Goal: Task Accomplishment & Management: Manage account settings

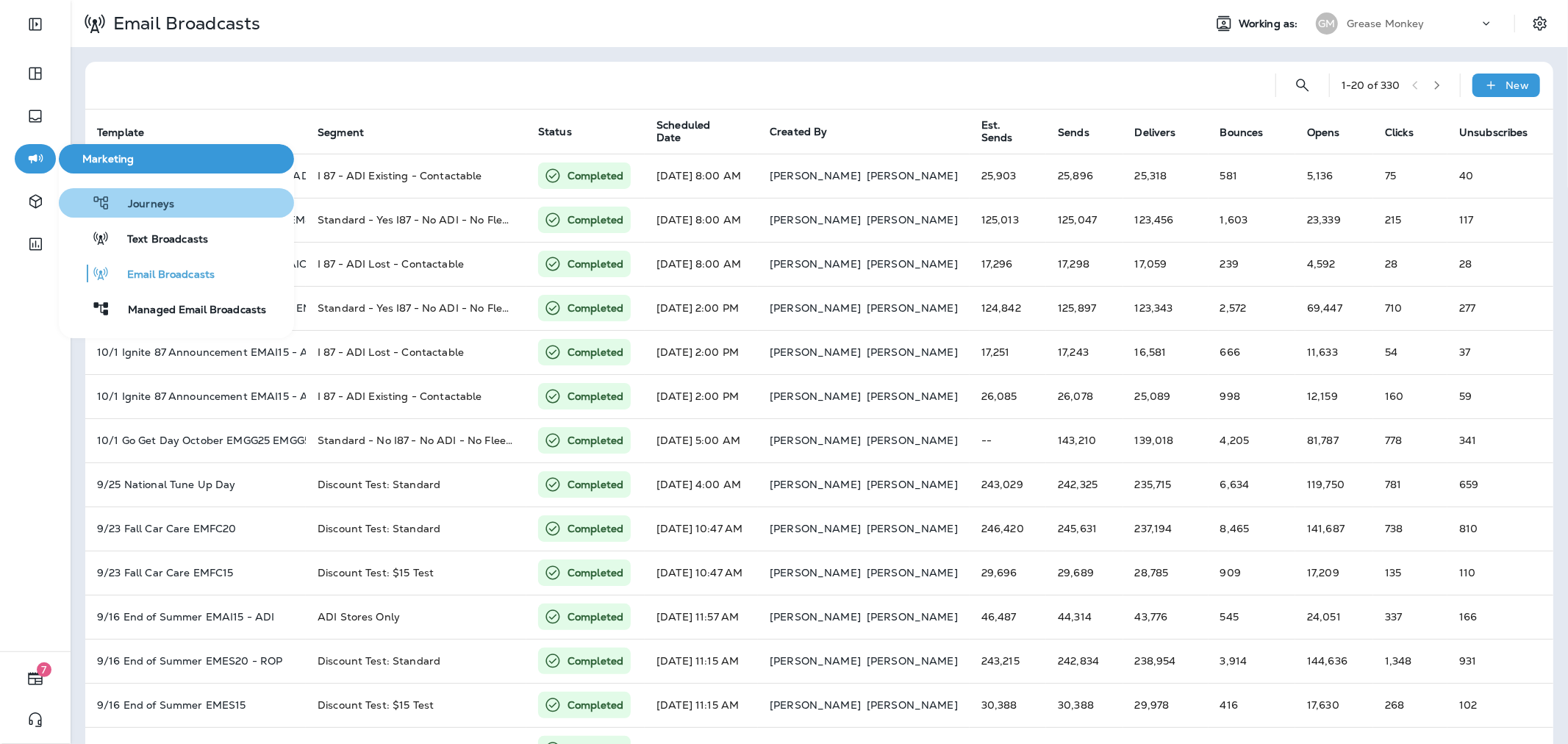
click at [159, 200] on span "Journeys" at bounding box center [141, 205] width 64 height 14
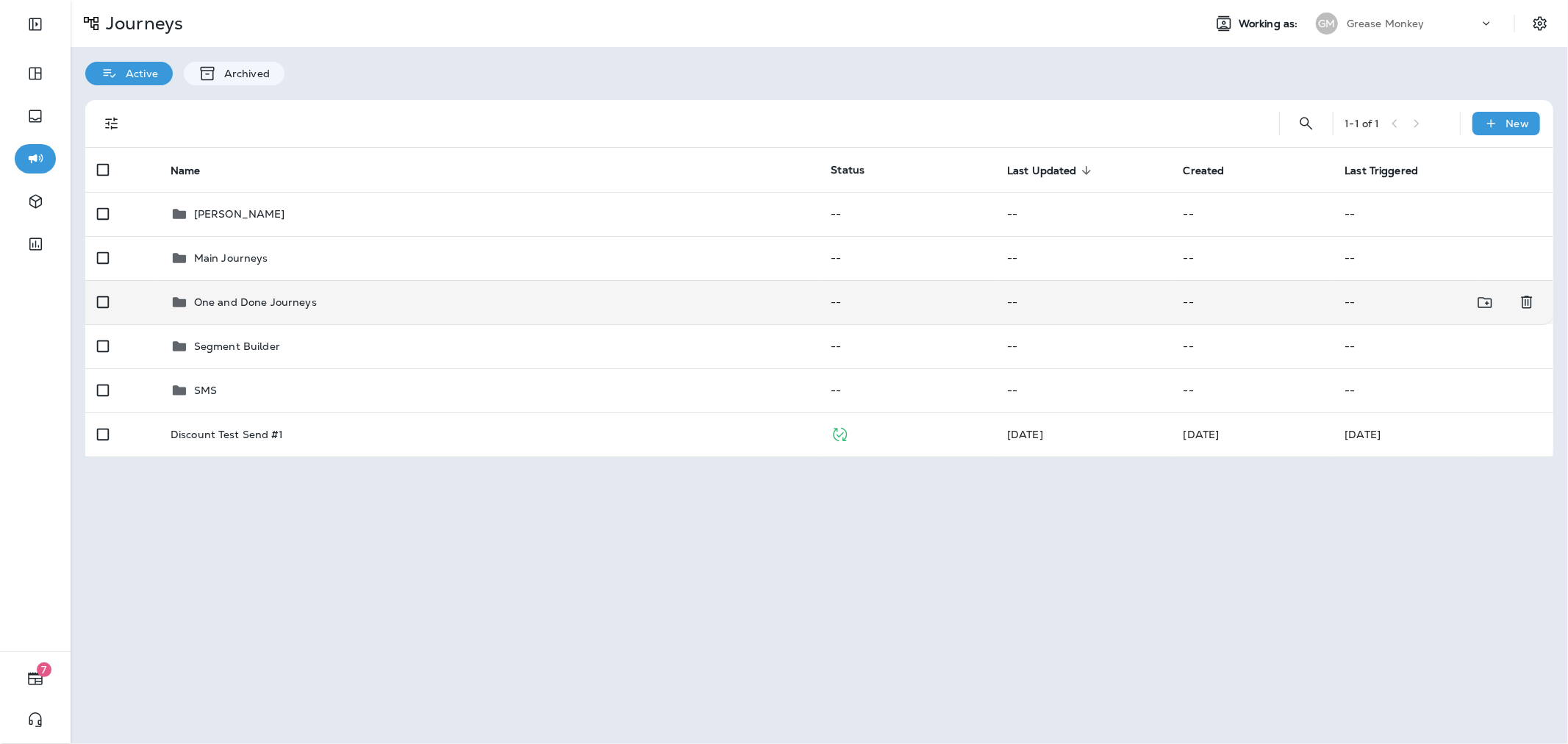
click at [277, 291] on td "One and Done Journeys" at bounding box center [489, 302] width 661 height 44
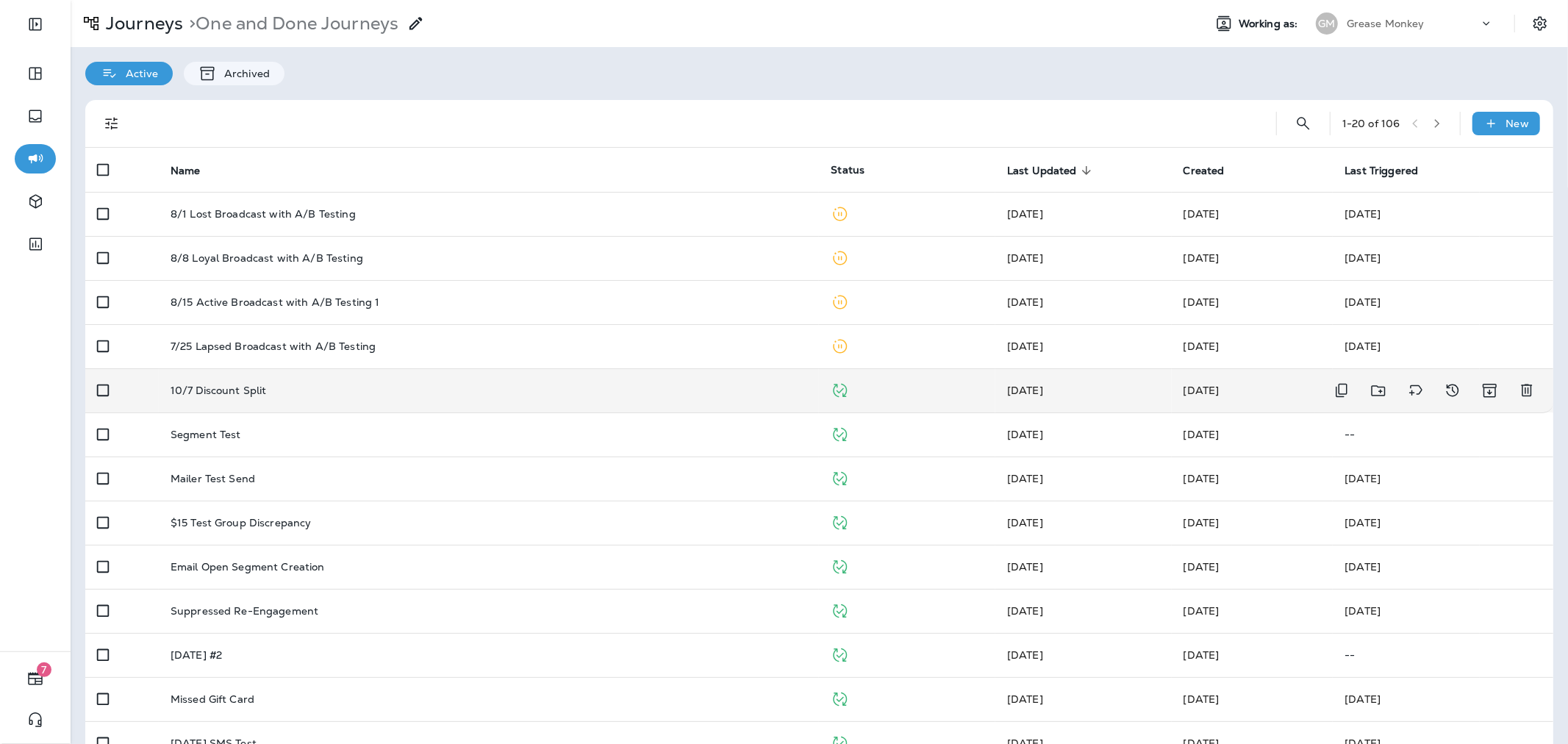
click at [744, 395] on div "10/7 Discount Split" at bounding box center [489, 390] width 637 height 12
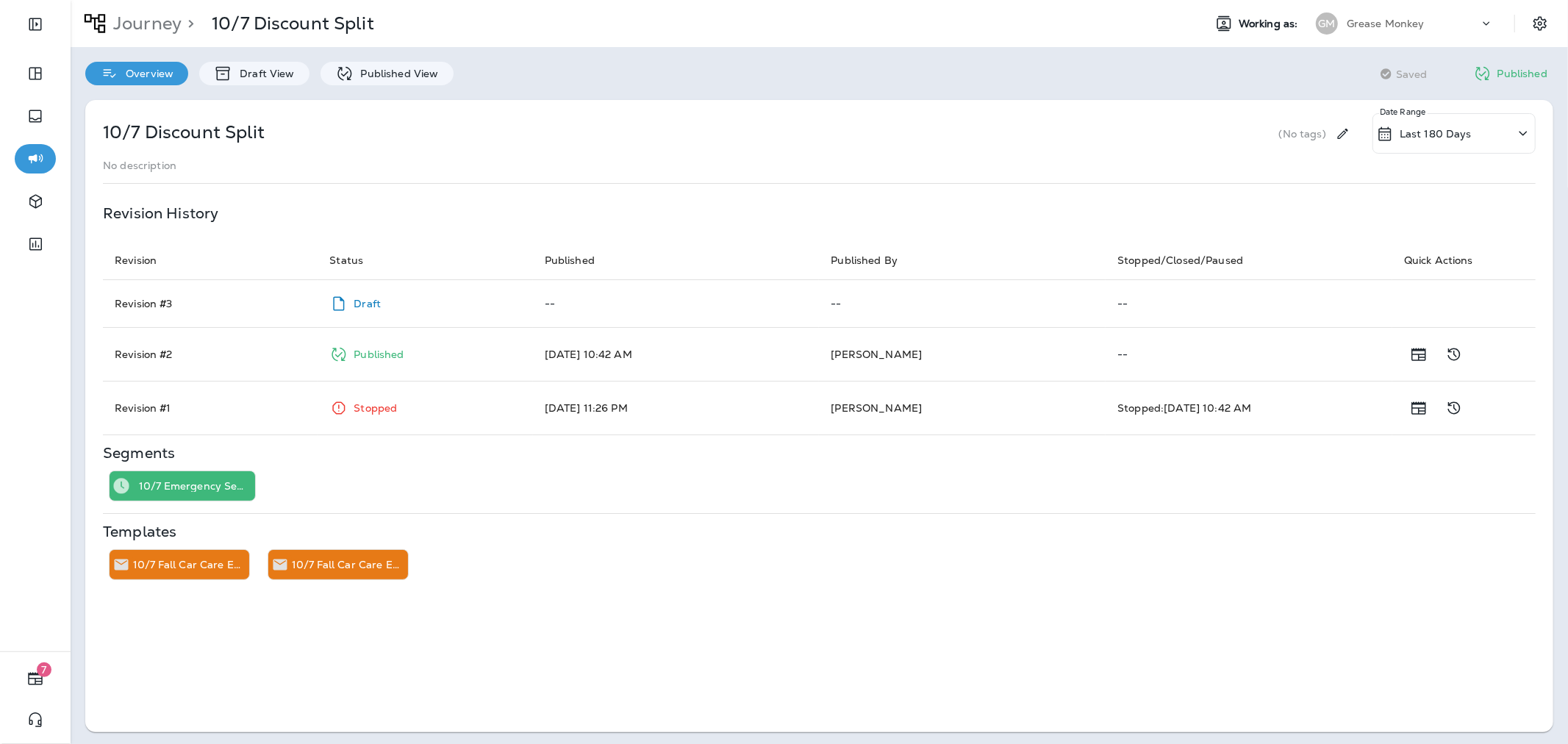
click at [1376, 24] on p "Grease Monkey" at bounding box center [1385, 23] width 78 height 12
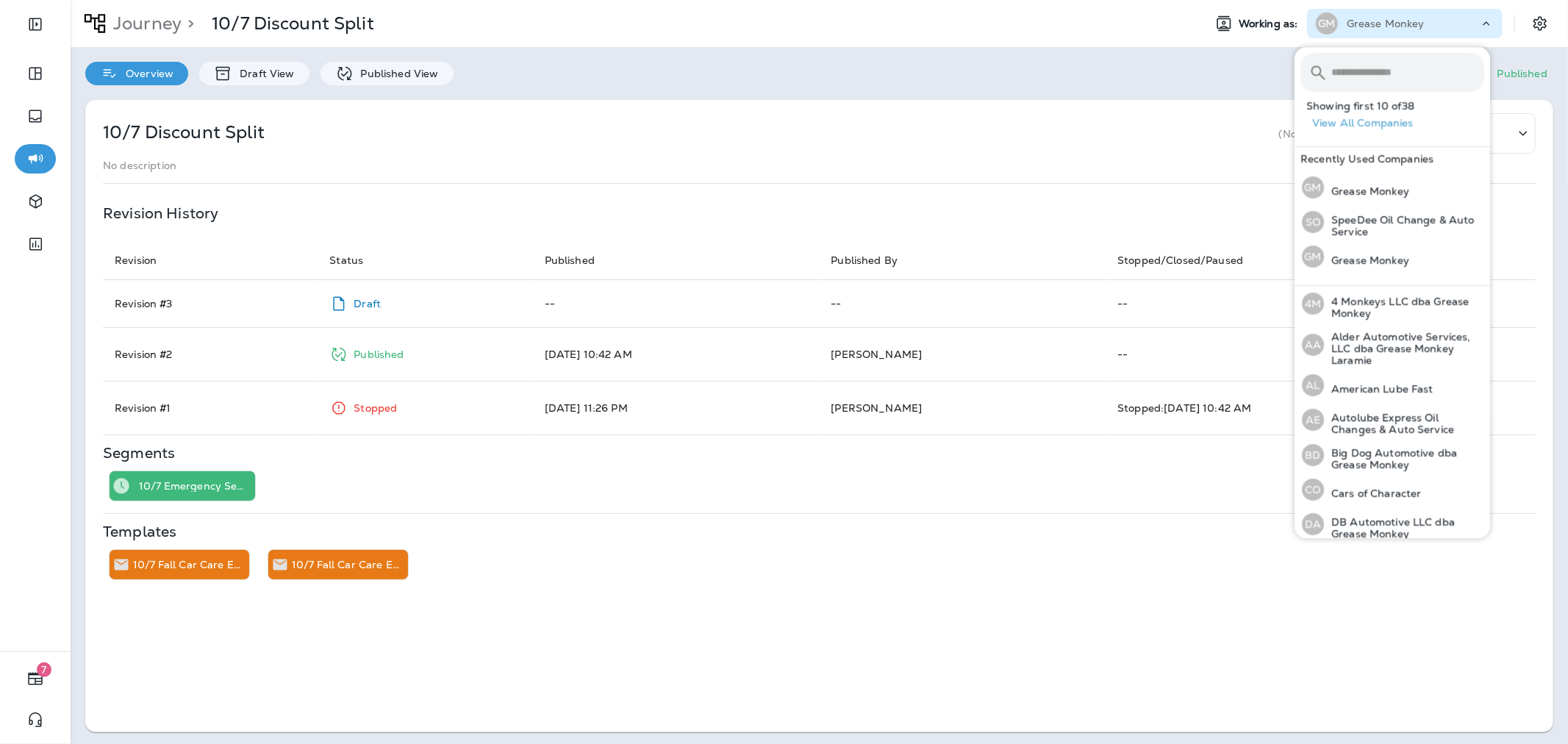
click at [1398, 71] on input "text" at bounding box center [1407, 72] width 153 height 39
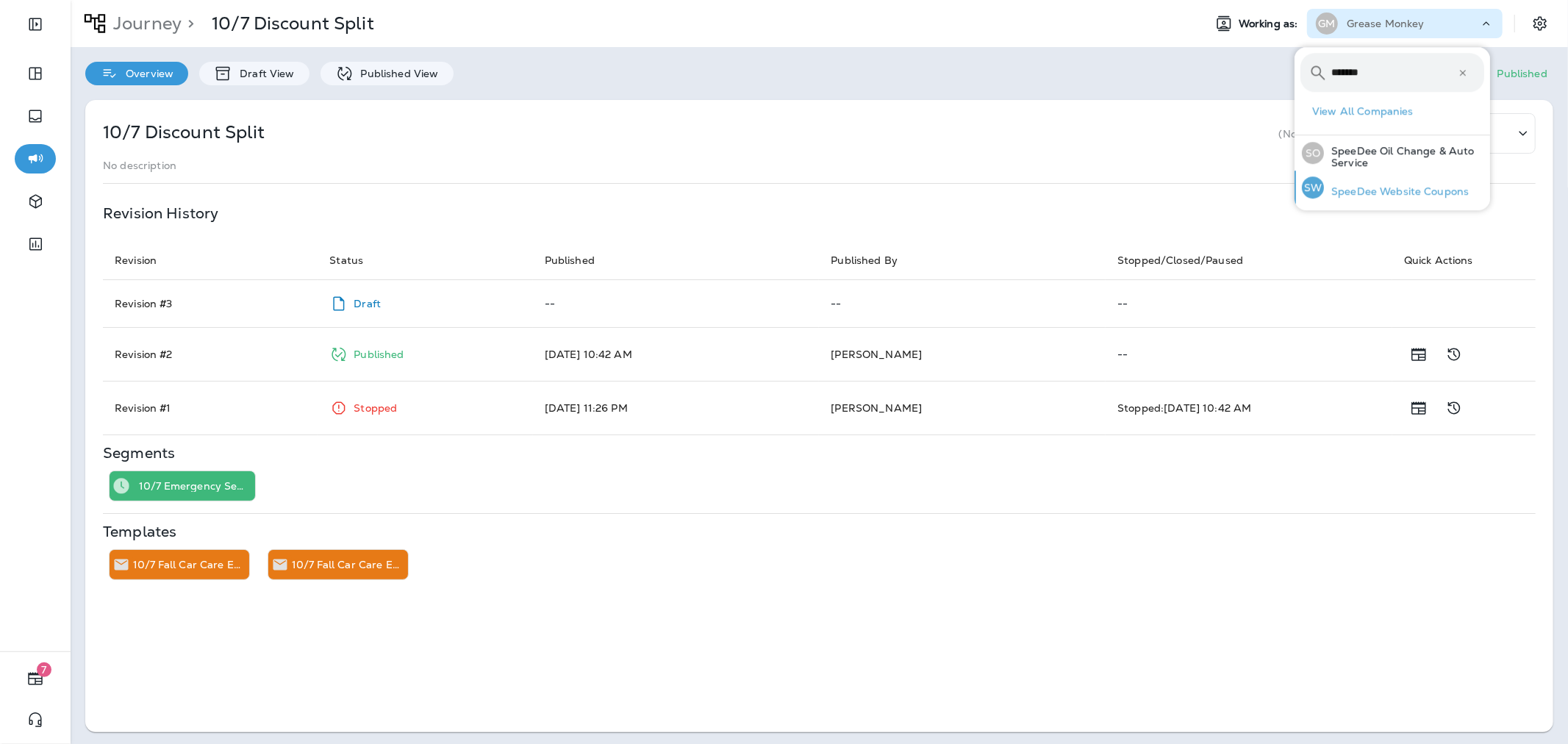
type input "*******"
click at [1397, 179] on div "SW SpeeDee Website Coupons" at bounding box center [1385, 187] width 178 height 34
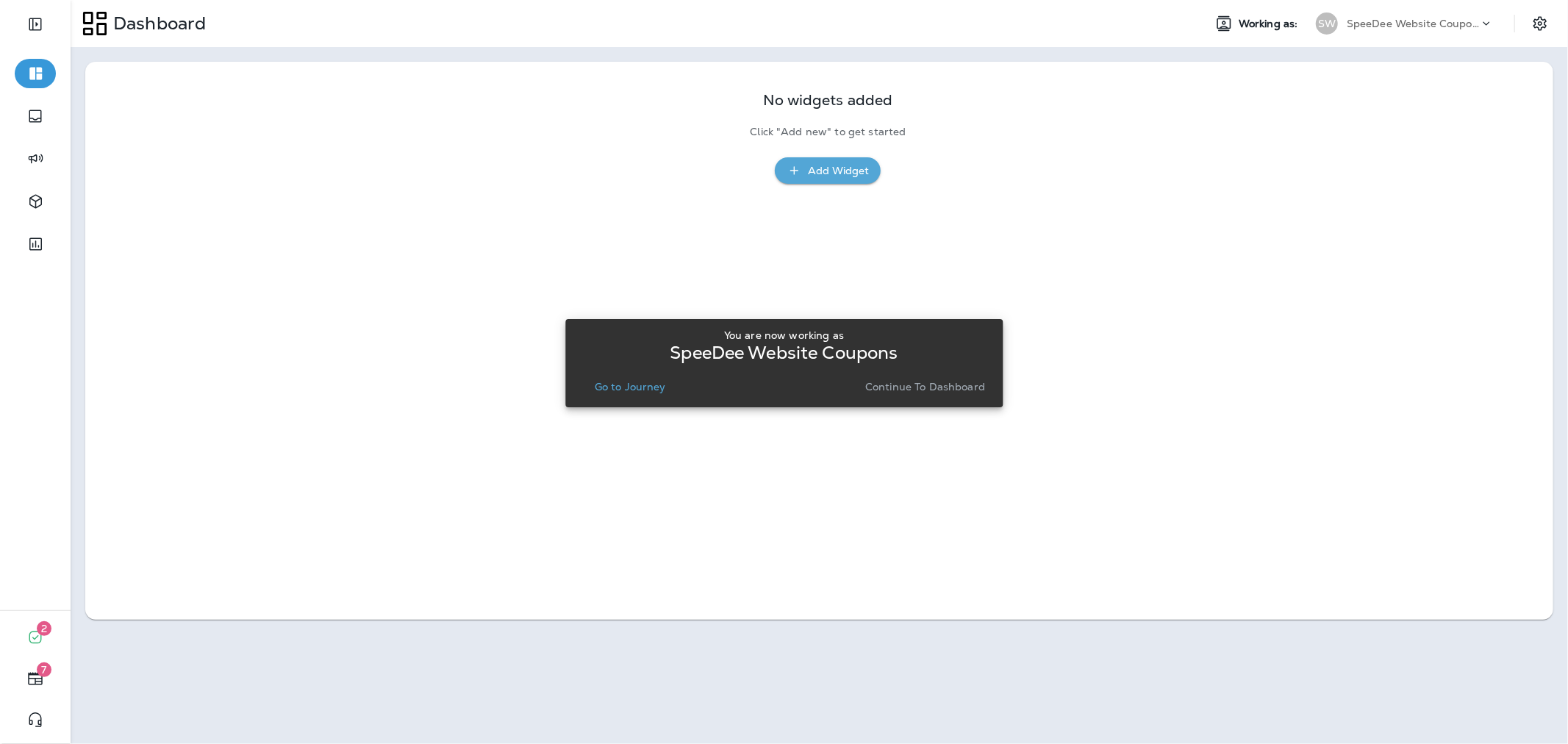
click at [906, 383] on p "Continue to Dashboard" at bounding box center [925, 387] width 120 height 12
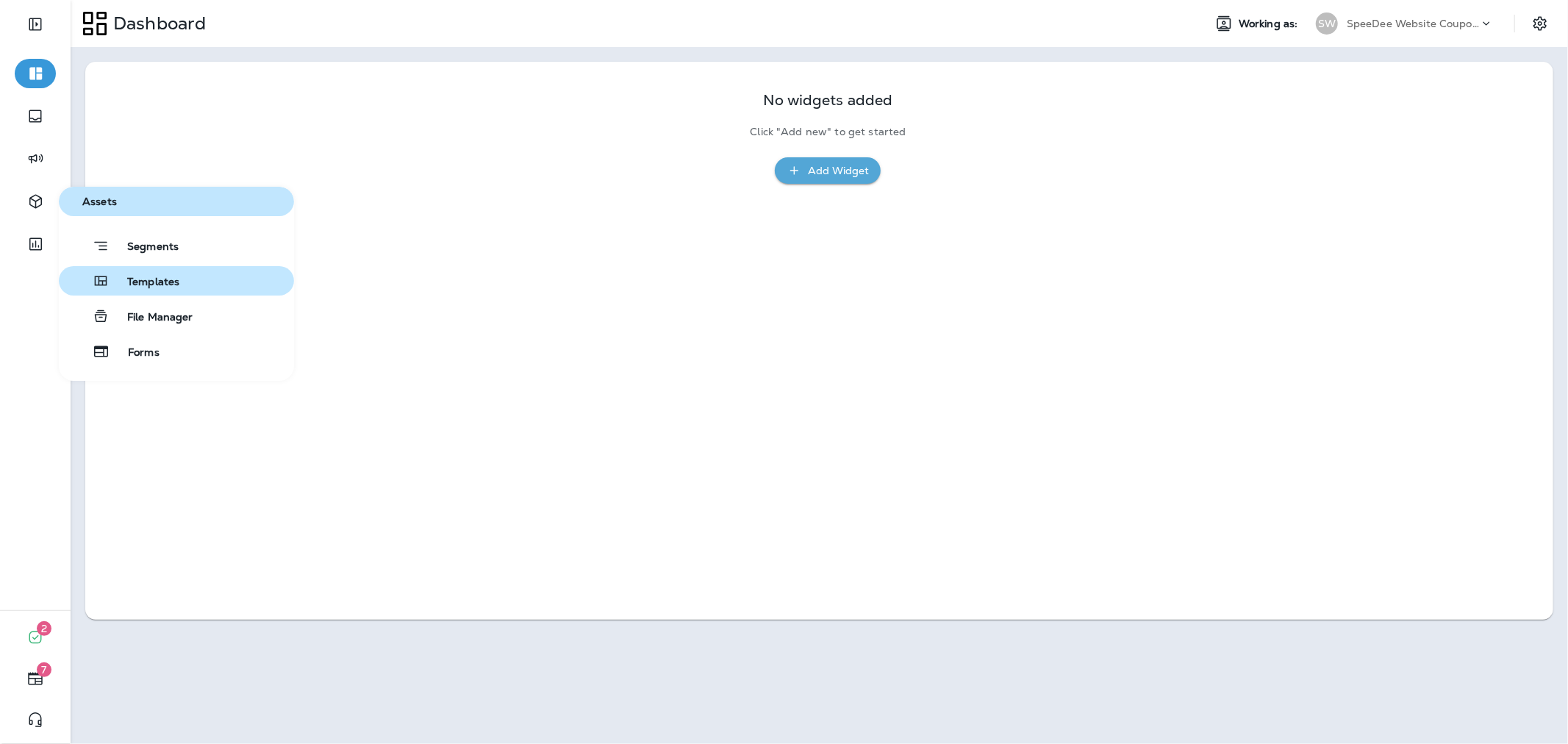
click at [148, 276] on span "Templates" at bounding box center [144, 283] width 70 height 14
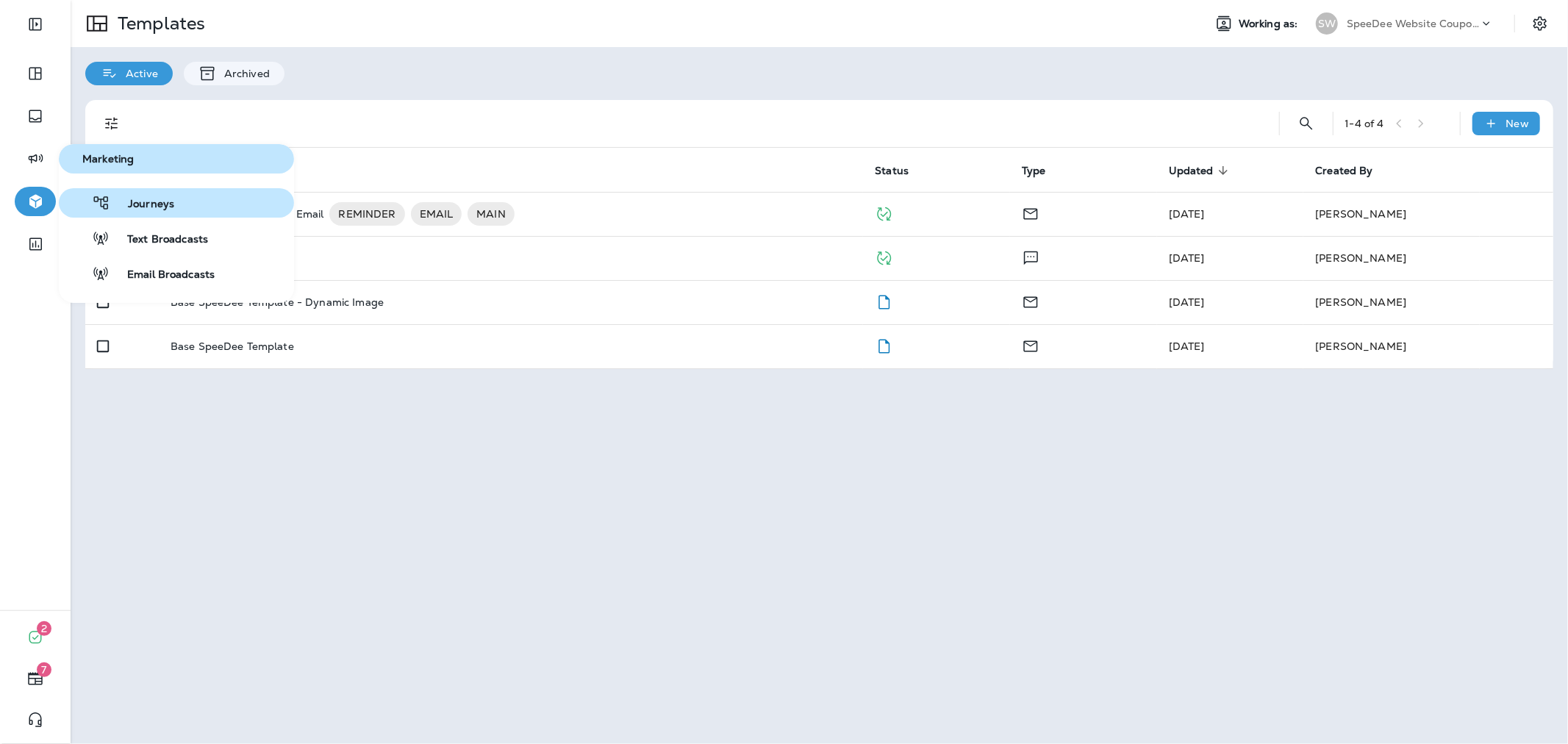
click at [123, 200] on span "Journeys" at bounding box center [141, 205] width 64 height 14
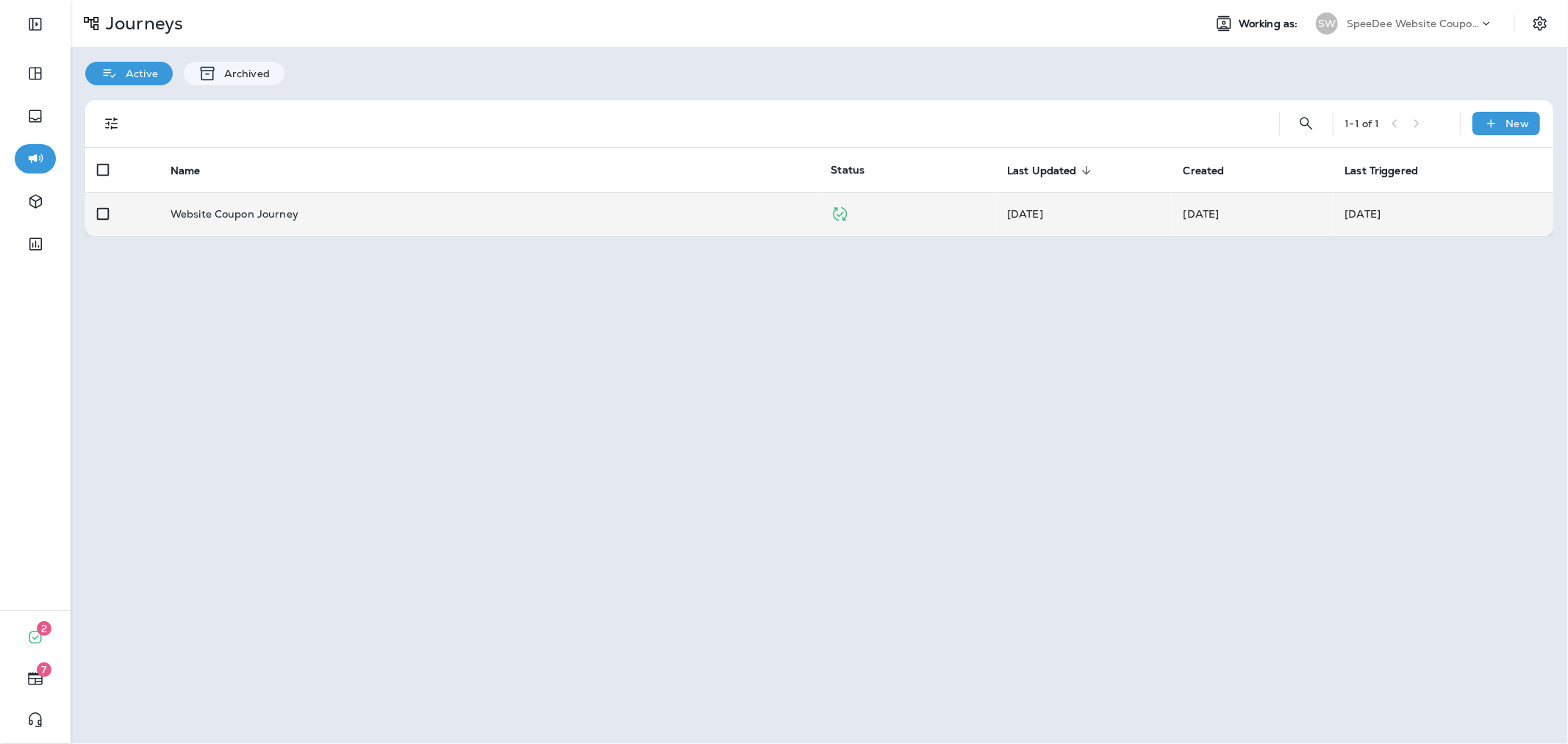
click at [291, 219] on p "Website Coupon Journey" at bounding box center [234, 214] width 128 height 12
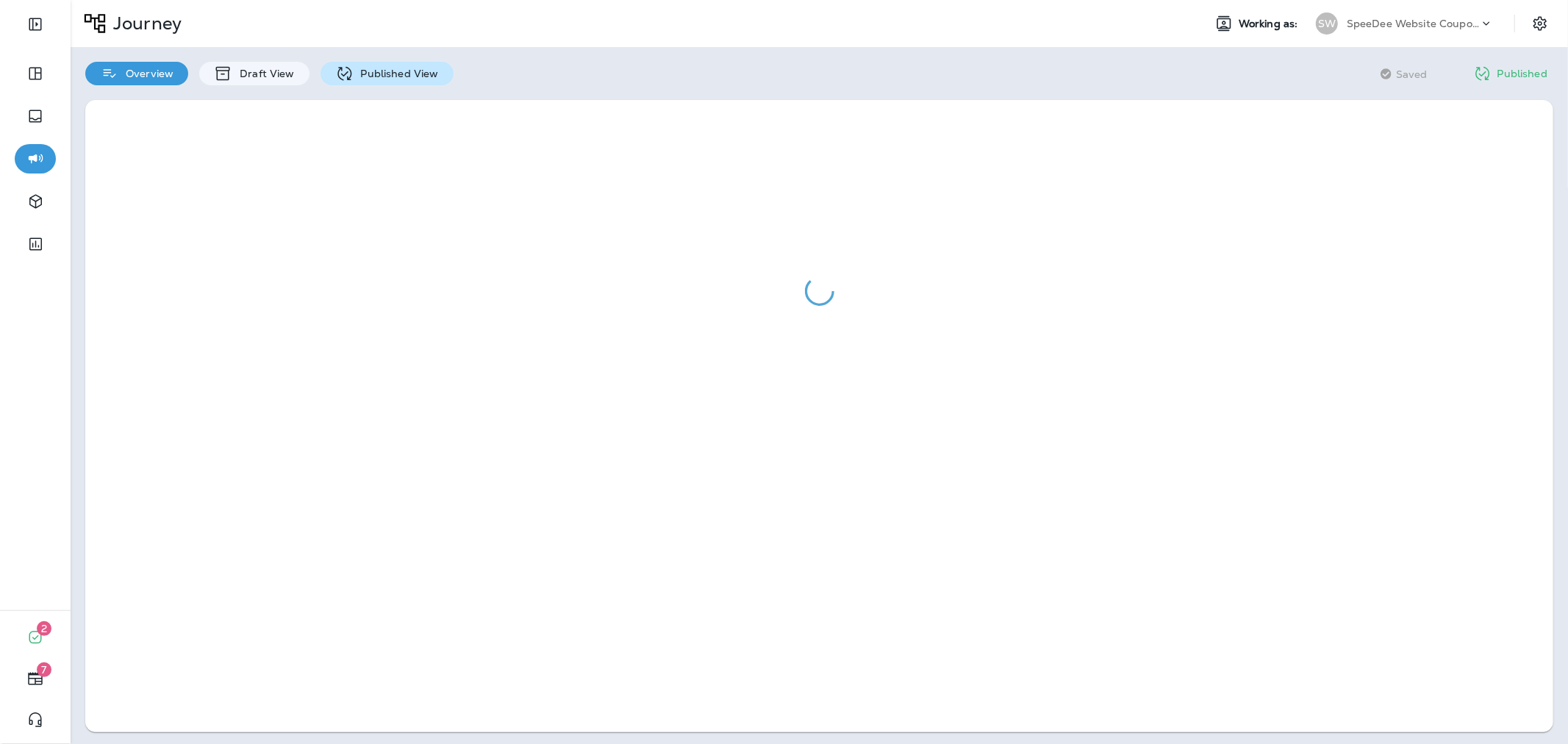
click at [379, 62] on div "Published View" at bounding box center [387, 74] width 133 height 24
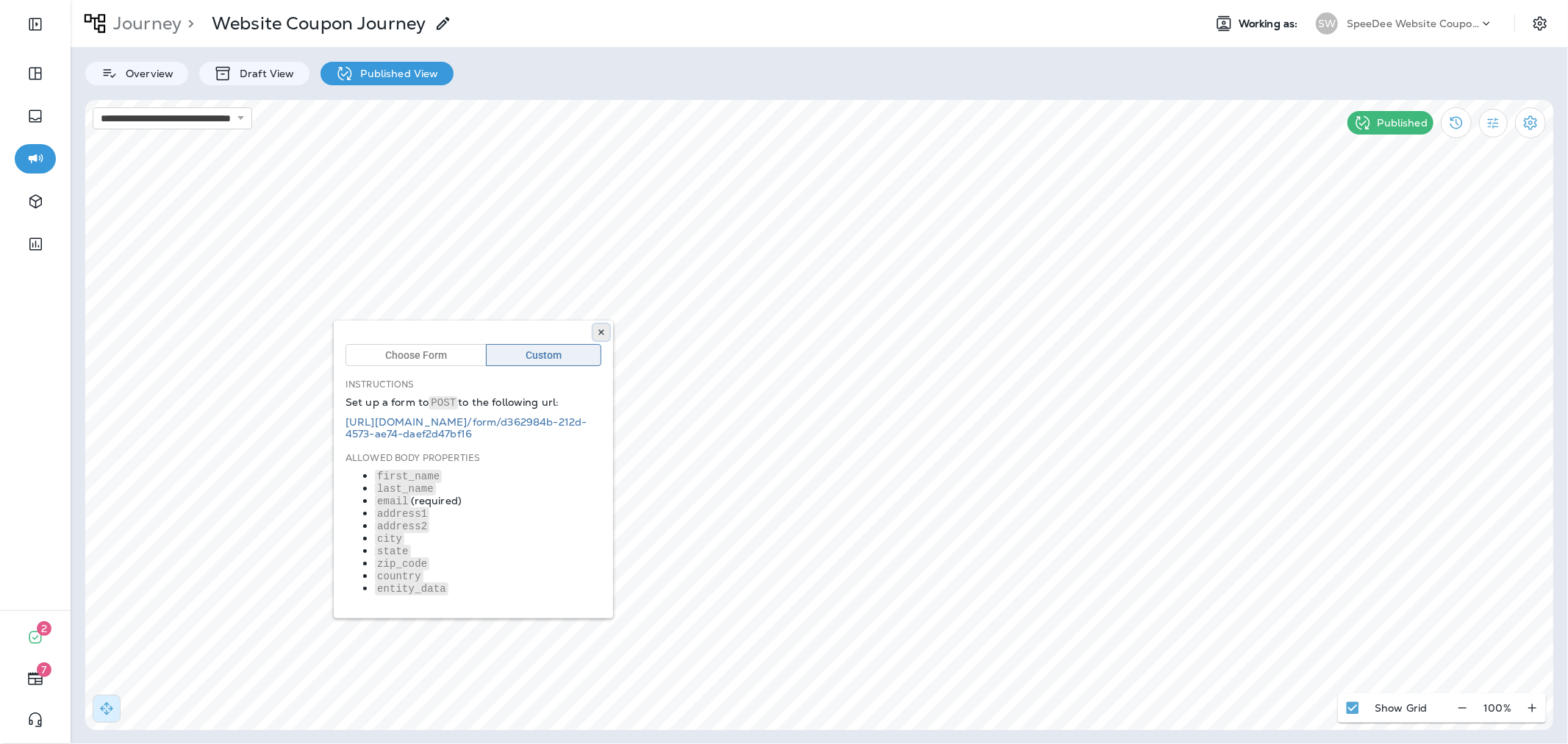
click at [598, 332] on icon at bounding box center [601, 332] width 9 height 9
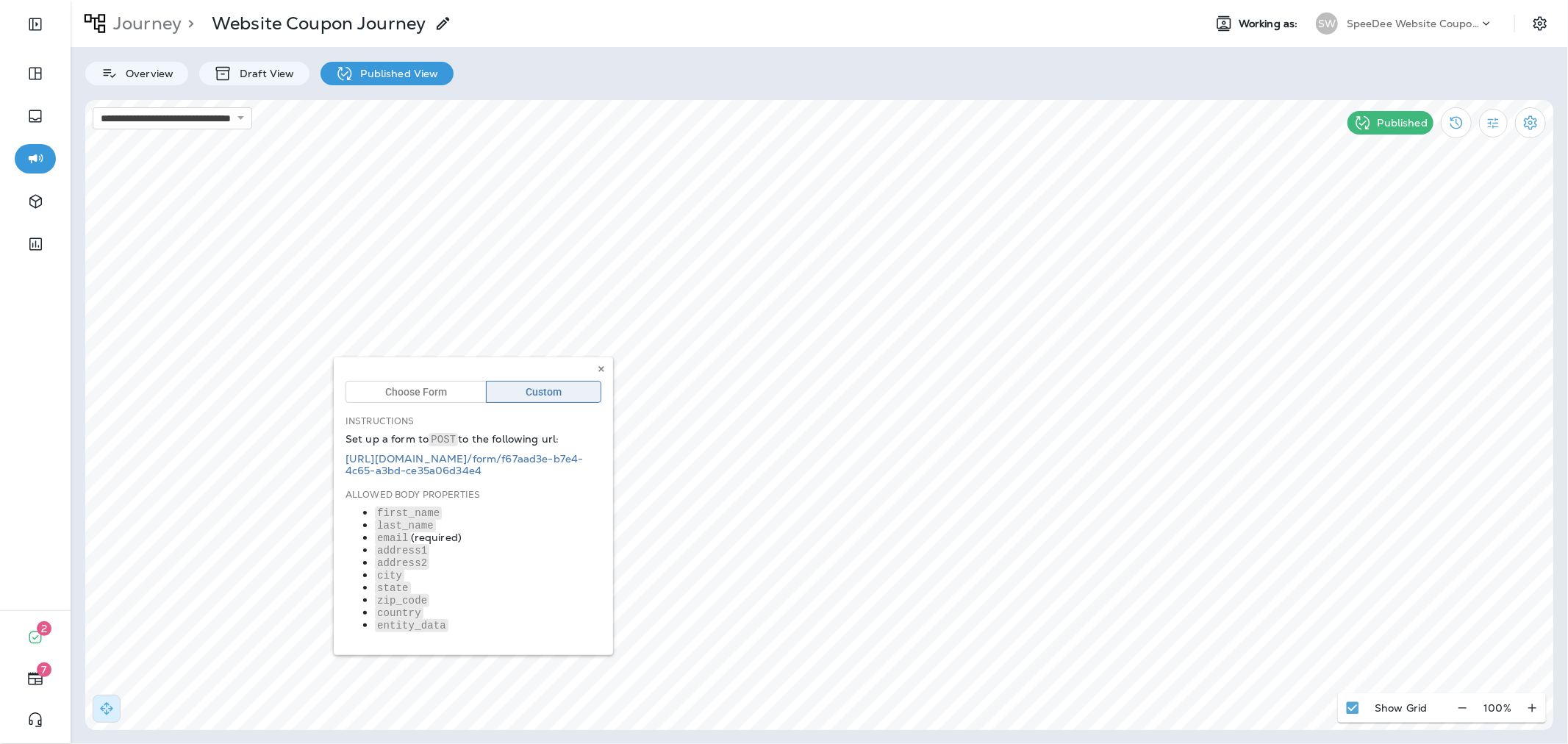
click at [1437, 13] on div "SpeeDee Website Coupons" at bounding box center [1412, 24] width 132 height 22
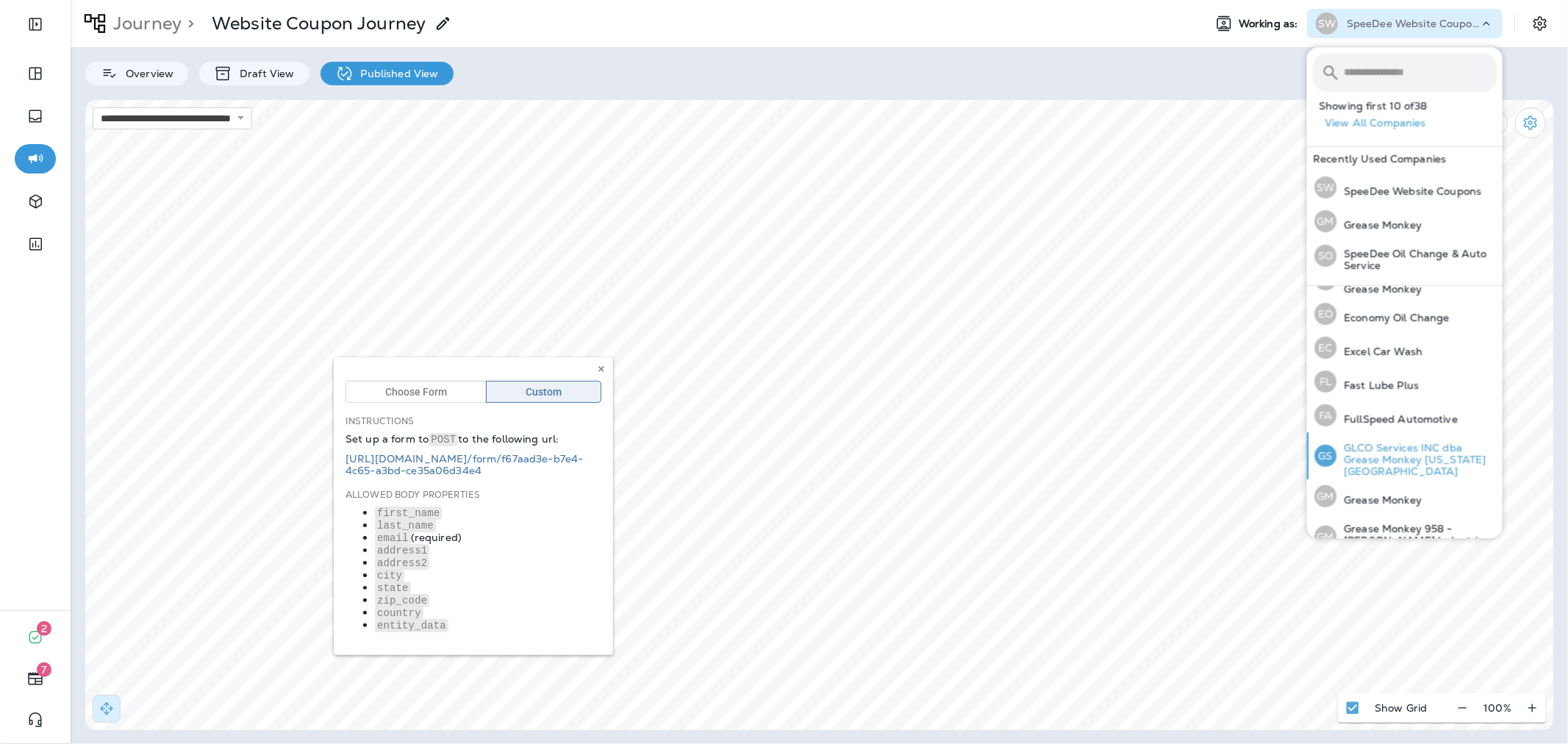
scroll to position [326, 0]
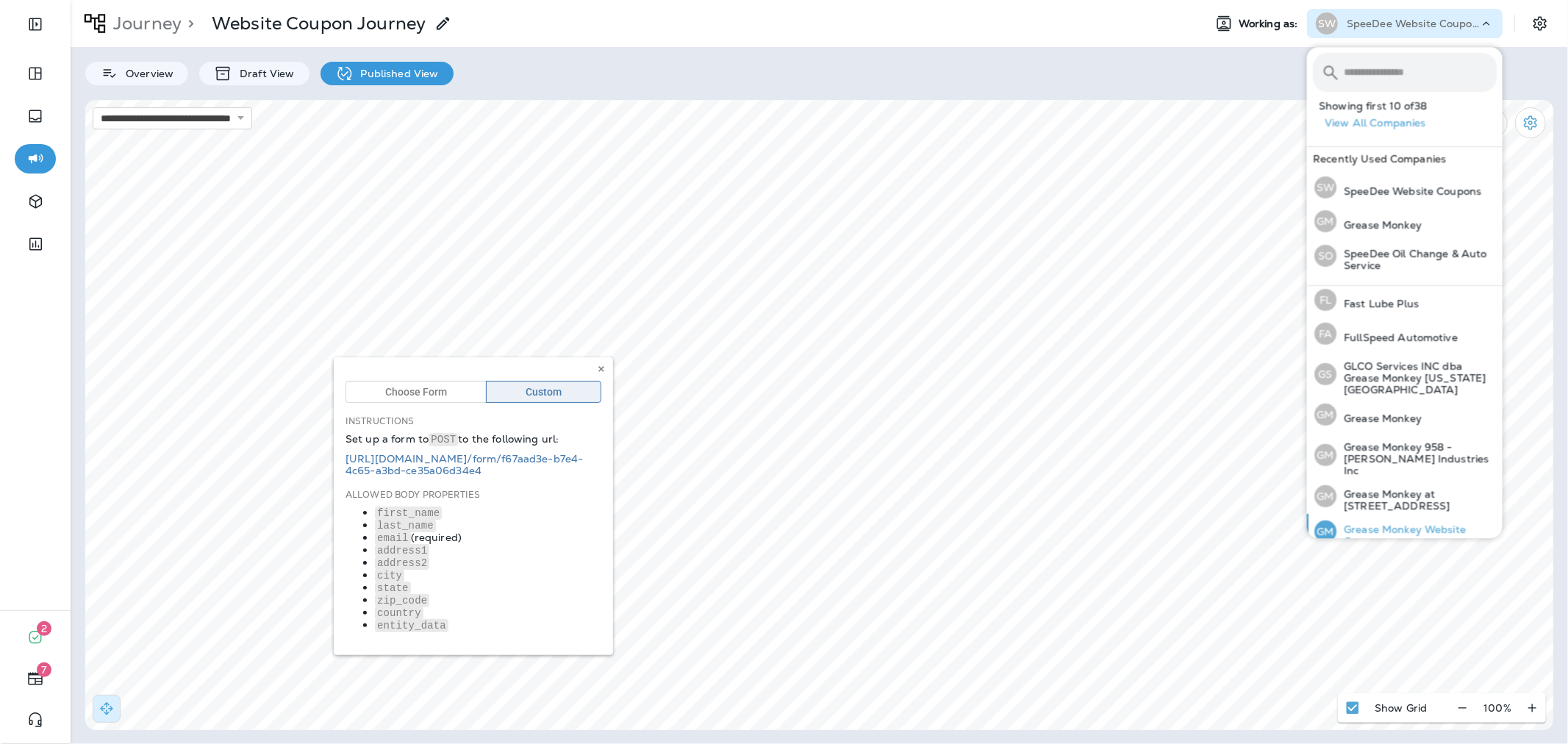
click at [1413, 523] on p "Grease Monkey Website Coupons" at bounding box center [1416, 535] width 160 height 24
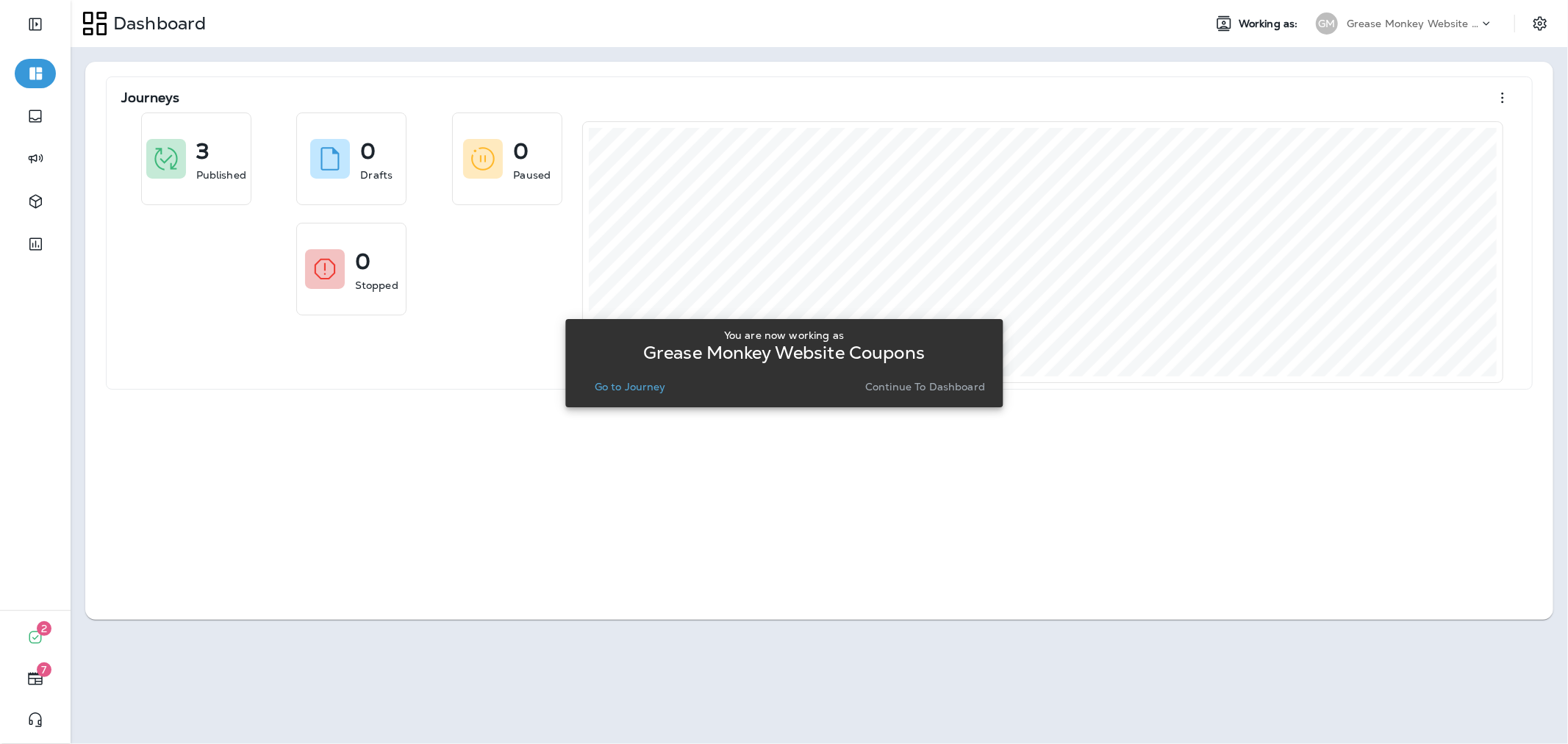
click at [662, 385] on p "Go to Journey" at bounding box center [630, 387] width 71 height 12
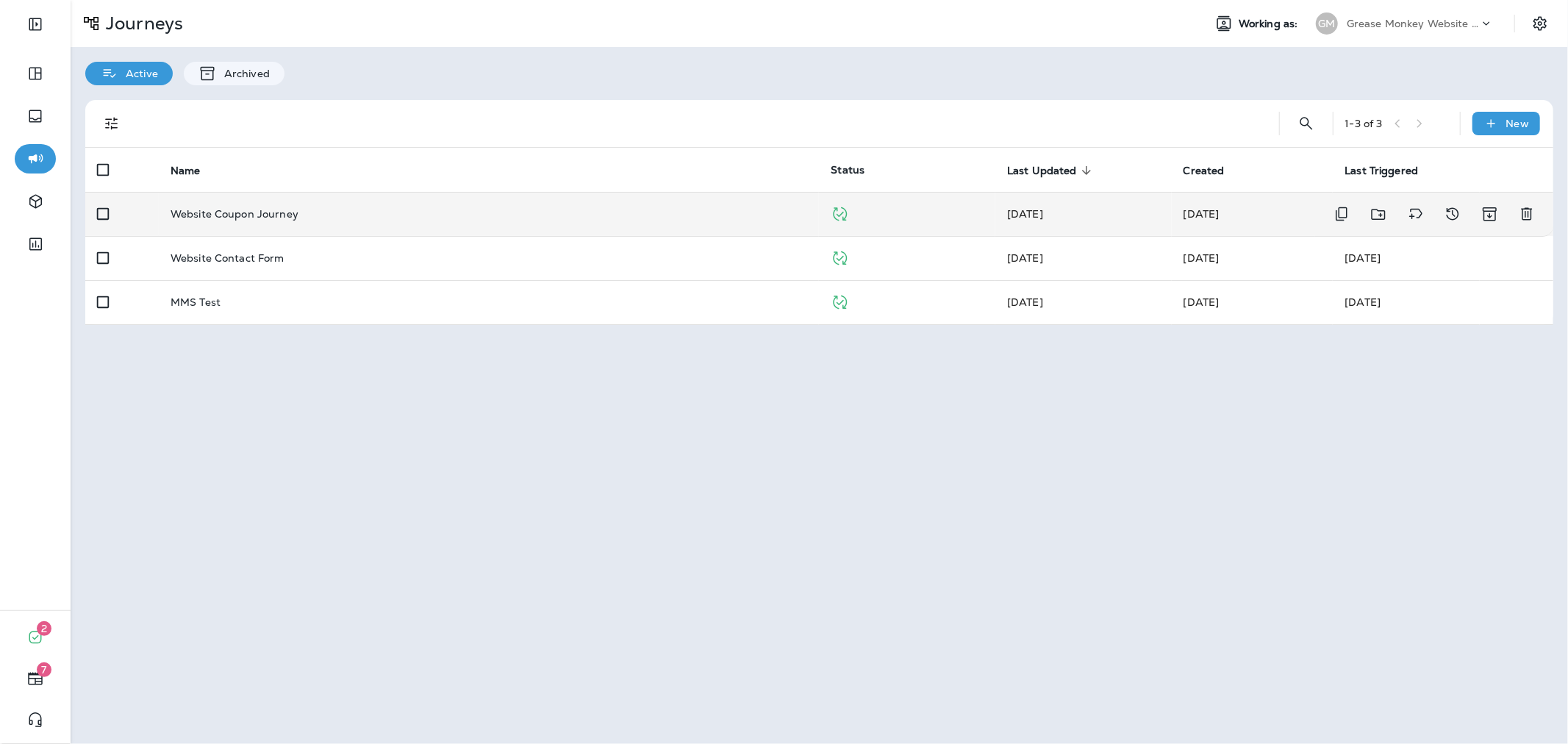
click at [439, 217] on div "Website Coupon Journey" at bounding box center [489, 214] width 637 height 12
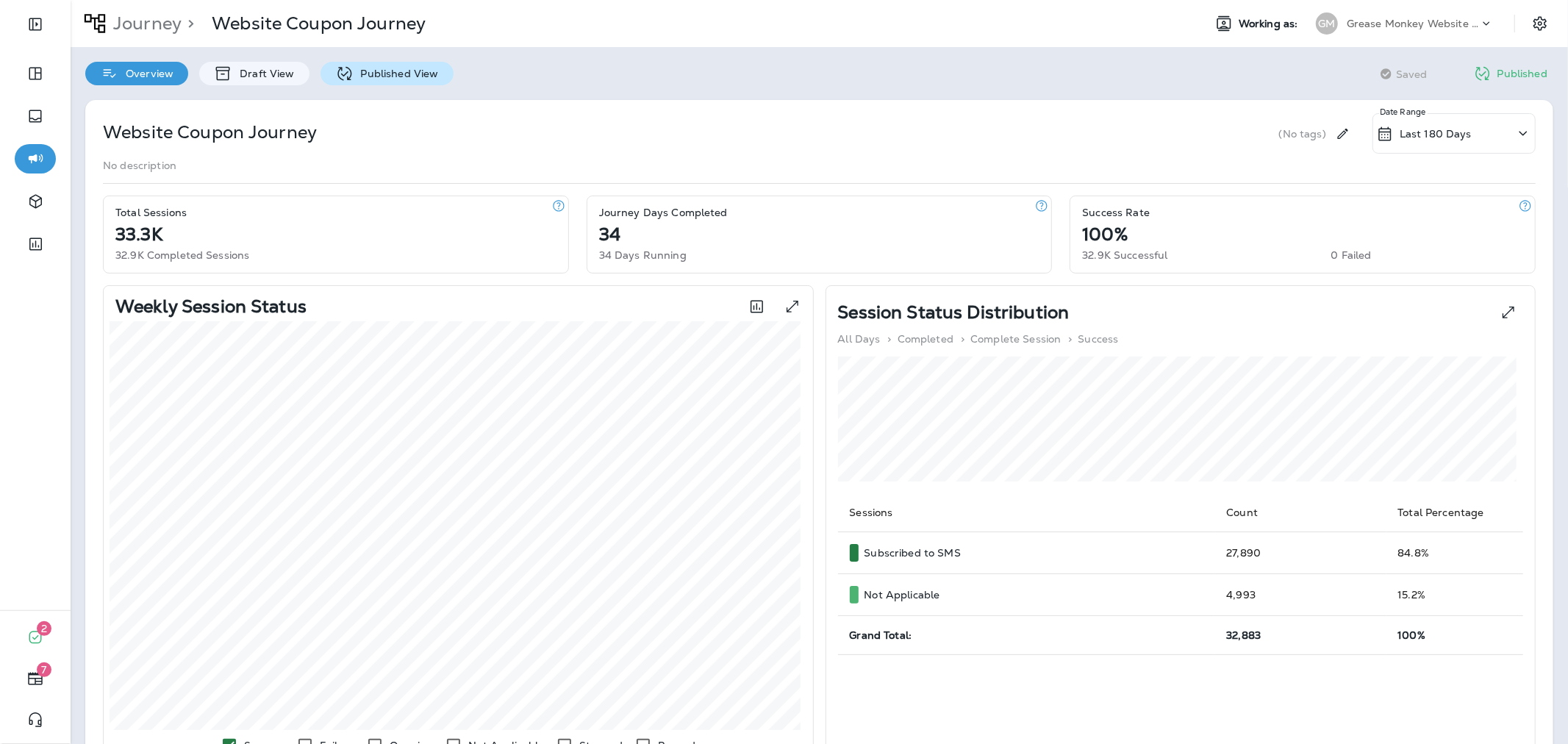
click at [361, 79] on p "Published View" at bounding box center [396, 73] width 86 height 12
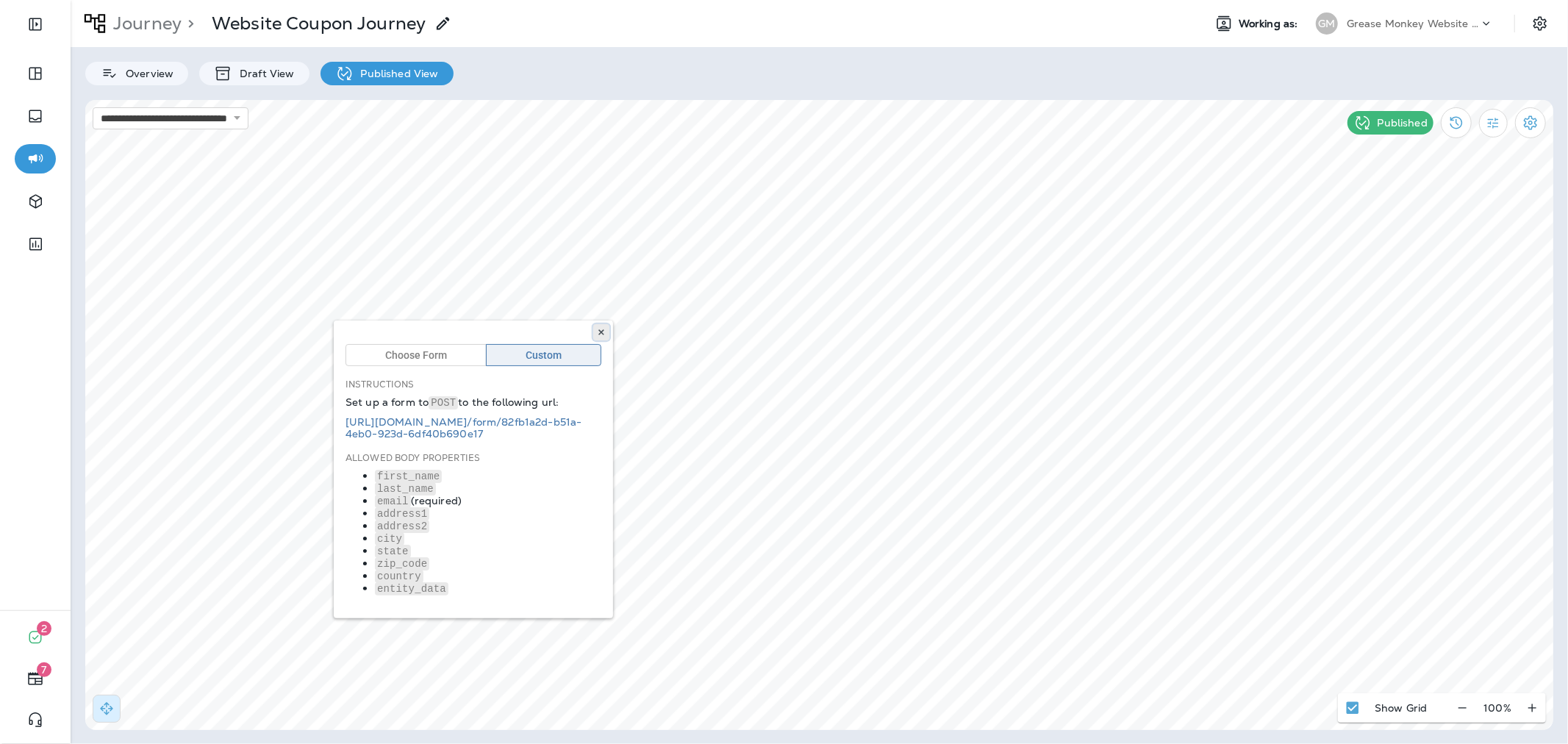
click at [597, 333] on icon at bounding box center [601, 332] width 9 height 9
click at [1504, 54] on div "Overview Draft View Published View" at bounding box center [819, 66] width 1497 height 38
